Goal: Browse casually: Explore the website without a specific task or goal

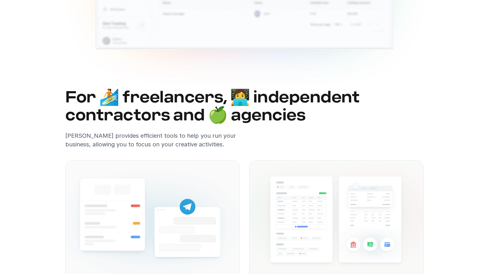
scroll to position [308, 0]
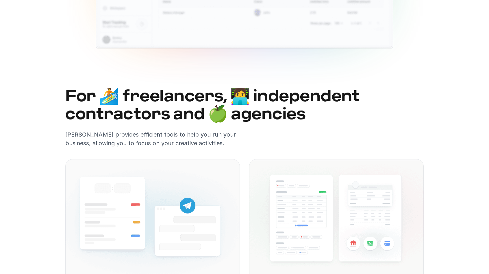
drag, startPoint x: 67, startPoint y: 133, endPoint x: 232, endPoint y: 132, distance: 164.5
click at [227, 133] on p "[PERSON_NAME] provides efficient tools to help you run your business, allowing …" at bounding box center [152, 138] width 175 height 17
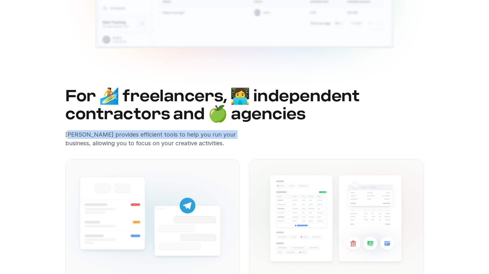
drag, startPoint x: 223, startPoint y: 133, endPoint x: 67, endPoint y: 131, distance: 155.5
click at [67, 131] on p "[PERSON_NAME] provides efficient tools to help you run your business, allowing …" at bounding box center [152, 138] width 175 height 17
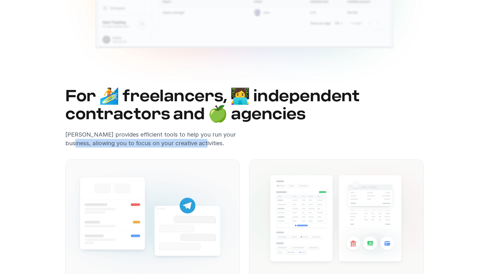
drag, startPoint x: 67, startPoint y: 144, endPoint x: 200, endPoint y: 145, distance: 133.0
click at [200, 145] on p "[PERSON_NAME] provides efficient tools to help you run your business, allowing …" at bounding box center [152, 138] width 175 height 17
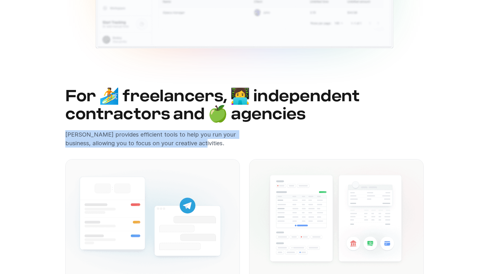
drag, startPoint x: 197, startPoint y: 143, endPoint x: 65, endPoint y: 134, distance: 131.5
click at [65, 134] on p "[PERSON_NAME] provides efficient tools to help you run your business, allowing …" at bounding box center [152, 138] width 175 height 17
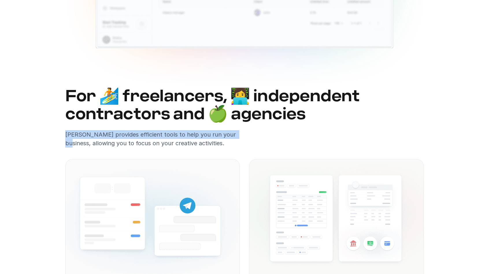
drag, startPoint x: 65, startPoint y: 134, endPoint x: 234, endPoint y: 135, distance: 169.1
click at [234, 135] on p "[PERSON_NAME] provides efficient tools to help you run your business, allowing …" at bounding box center [152, 138] width 175 height 17
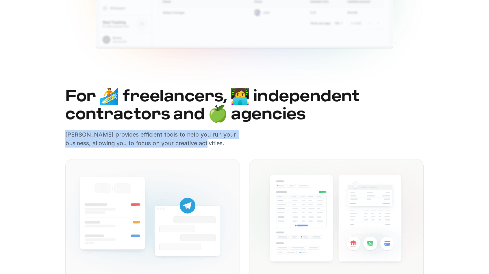
drag, startPoint x: 199, startPoint y: 145, endPoint x: 66, endPoint y: 135, distance: 133.3
click at [66, 135] on p "[PERSON_NAME] provides efficient tools to help you run your business, allowing …" at bounding box center [152, 138] width 175 height 17
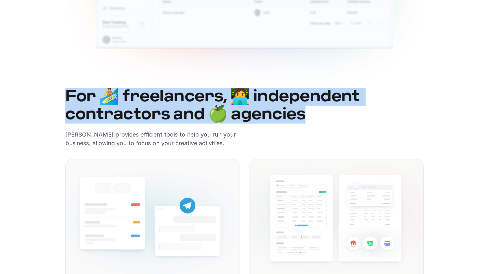
drag, startPoint x: 71, startPoint y: 94, endPoint x: 304, endPoint y: 116, distance: 233.7
click at [304, 116] on h2 "For 🏄 freelancers, 👩‍💻 independent contractors and 🍏 agencies" at bounding box center [244, 106] width 358 height 36
drag, startPoint x: 299, startPoint y: 115, endPoint x: 68, endPoint y: 101, distance: 231.7
click at [68, 101] on h2 "For 🏄 freelancers, 👩‍💻 independent contractors and 🍏 agencies" at bounding box center [244, 106] width 358 height 36
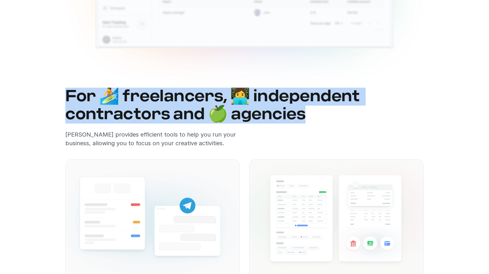
click at [68, 101] on h2 "For 🏄 freelancers, 👩‍💻 independent contractors and 🍏 agencies" at bounding box center [244, 106] width 358 height 36
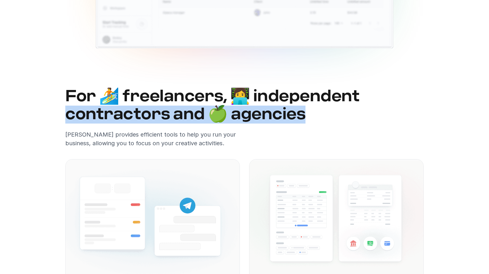
drag, startPoint x: 69, startPoint y: 120, endPoint x: 306, endPoint y: 121, distance: 237.0
click at [306, 121] on h2 "For 🏄 freelancers, 👩‍💻 independent contractors and 🍏 agencies" at bounding box center [244, 106] width 358 height 36
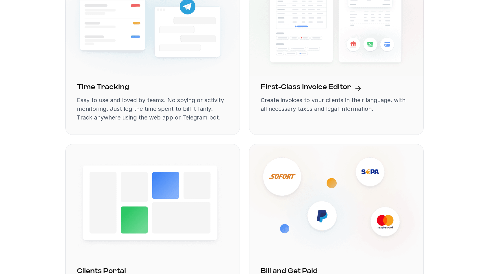
scroll to position [521, 0]
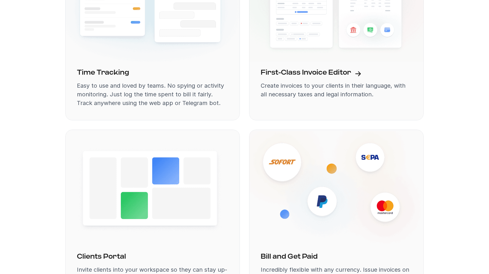
click at [78, 84] on p "Easy to use and loved by teams. No spying or activity monitoring. Just log the …" at bounding box center [152, 94] width 151 height 26
drag, startPoint x: 78, startPoint y: 85, endPoint x: 221, endPoint y: 86, distance: 142.2
click at [221, 86] on p "Easy to use and loved by teams. No spying or activity monitoring. Just log the …" at bounding box center [152, 94] width 151 height 26
drag, startPoint x: 222, startPoint y: 86, endPoint x: 77, endPoint y: 85, distance: 145.7
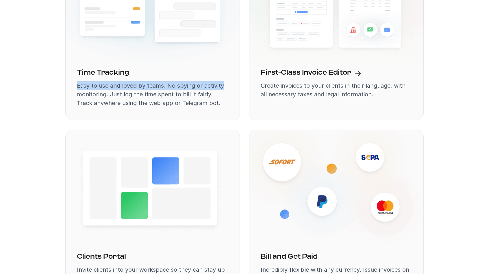
click at [77, 85] on div "Time Tracking Easy to use and loved by teams. No spying or activity monitoring.…" at bounding box center [152, 91] width 175 height 57
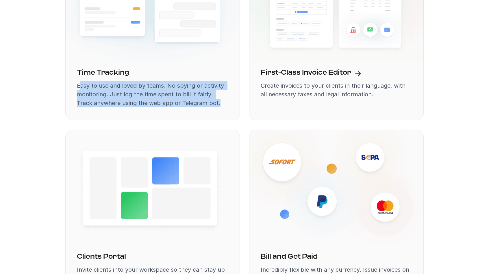
drag, startPoint x: 80, startPoint y: 86, endPoint x: 207, endPoint y: 103, distance: 128.1
click at [207, 103] on p "Easy to use and loved by teams. No spying or activity monitoring. Just log the …" at bounding box center [152, 94] width 151 height 26
drag, startPoint x: 202, startPoint y: 103, endPoint x: 77, endPoint y: 88, distance: 125.5
click at [77, 88] on p "Easy to use and loved by teams. No spying or activity monitoring. Just log the …" at bounding box center [152, 94] width 151 height 26
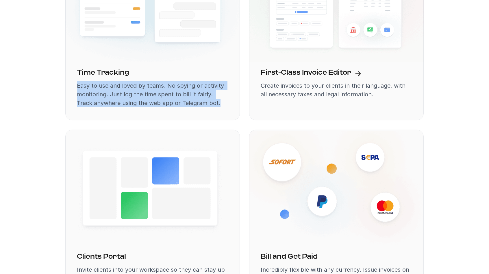
click at [77, 88] on p "Easy to use and loved by teams. No spying or activity monitoring. Just log the …" at bounding box center [152, 94] width 151 height 26
drag, startPoint x: 78, startPoint y: 86, endPoint x: 217, endPoint y: 103, distance: 140.2
click at [217, 103] on p "Easy to use and loved by teams. No spying or activity monitoring. Just log the …" at bounding box center [152, 94] width 151 height 26
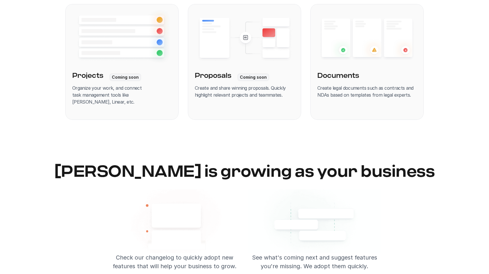
scroll to position [831, 0]
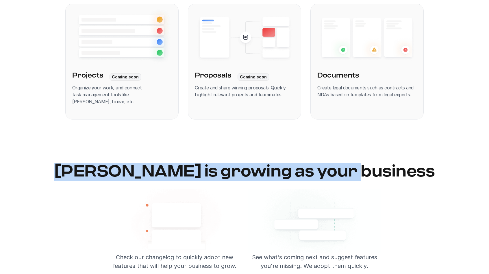
drag, startPoint x: 104, startPoint y: 173, endPoint x: 395, endPoint y: 177, distance: 291.1
click at [395, 177] on h2 "[PERSON_NAME] is growing as your business" at bounding box center [244, 172] width 489 height 18
drag, startPoint x: 395, startPoint y: 177, endPoint x: 382, endPoint y: 174, distance: 13.5
click at [395, 177] on h2 "[PERSON_NAME] is growing as your business" at bounding box center [244, 172] width 489 height 18
drag, startPoint x: 368, startPoint y: 173, endPoint x: 112, endPoint y: 177, distance: 255.2
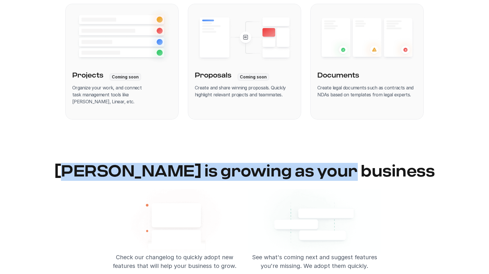
click at [112, 177] on h2 "[PERSON_NAME] is growing as your business" at bounding box center [244, 172] width 489 height 18
drag, startPoint x: 110, startPoint y: 174, endPoint x: 384, endPoint y: 175, distance: 274.6
click at [384, 175] on h2 "[PERSON_NAME] is growing as your business" at bounding box center [244, 172] width 489 height 18
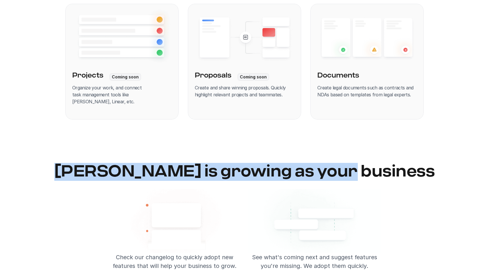
drag, startPoint x: 382, startPoint y: 171, endPoint x: 104, endPoint y: 173, distance: 278.3
click at [104, 173] on h2 "[PERSON_NAME] is growing as your business" at bounding box center [244, 172] width 489 height 18
drag, startPoint x: 104, startPoint y: 173, endPoint x: 389, endPoint y: 177, distance: 285.3
click at [389, 177] on h2 "[PERSON_NAME] is growing as your business" at bounding box center [244, 172] width 489 height 18
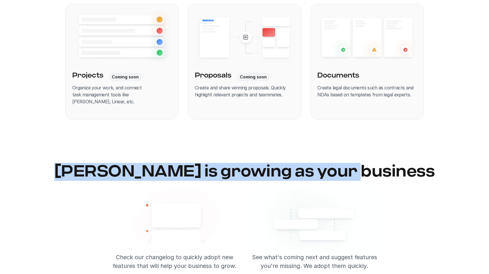
click at [389, 177] on h2 "[PERSON_NAME] is growing as your business" at bounding box center [244, 172] width 489 height 18
drag, startPoint x: 385, startPoint y: 173, endPoint x: 109, endPoint y: 173, distance: 276.3
click at [109, 173] on h2 "[PERSON_NAME] is growing as your business" at bounding box center [244, 172] width 489 height 18
click at [108, 173] on h2 "[PERSON_NAME] is growing as your business" at bounding box center [244, 172] width 489 height 18
